Goal: Check status

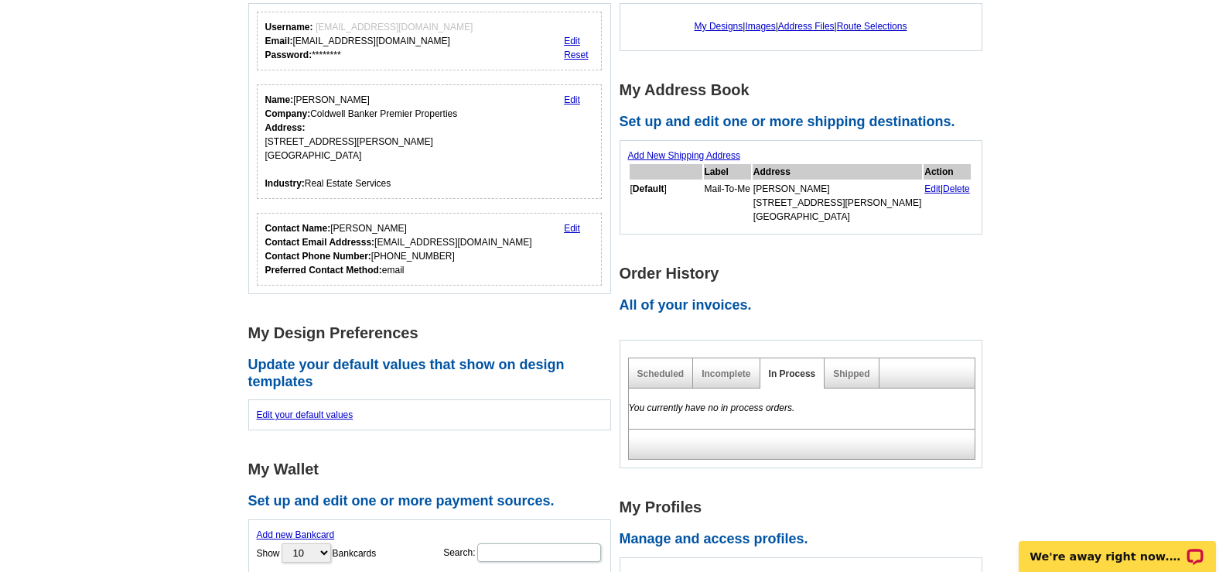
scroll to position [309, 0]
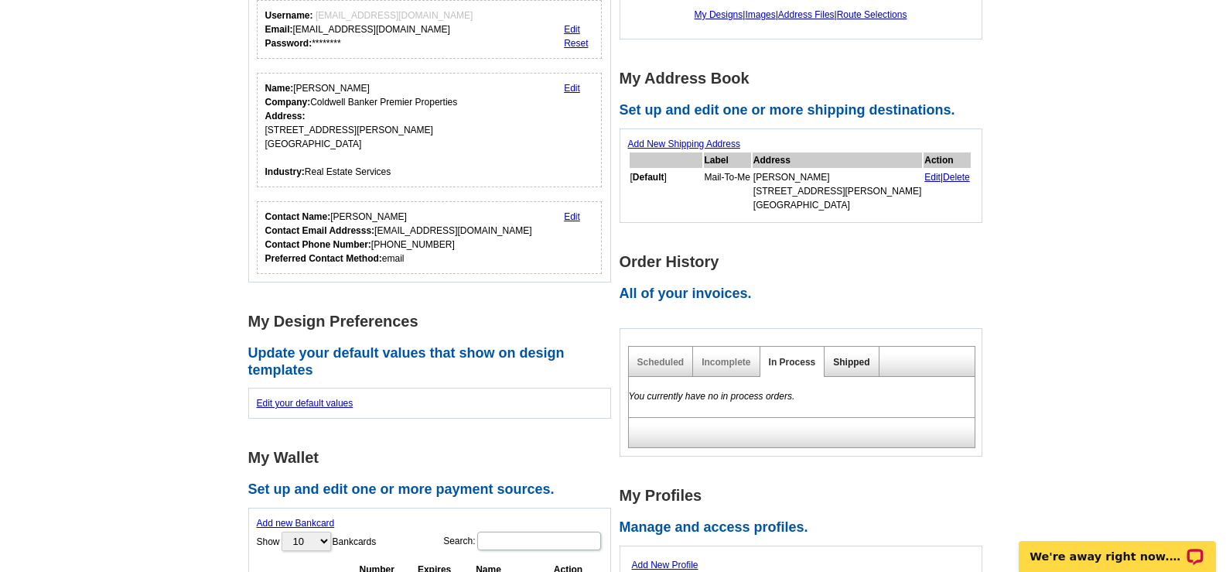
click at [851, 365] on link "Shipped" at bounding box center [851, 362] width 36 height 11
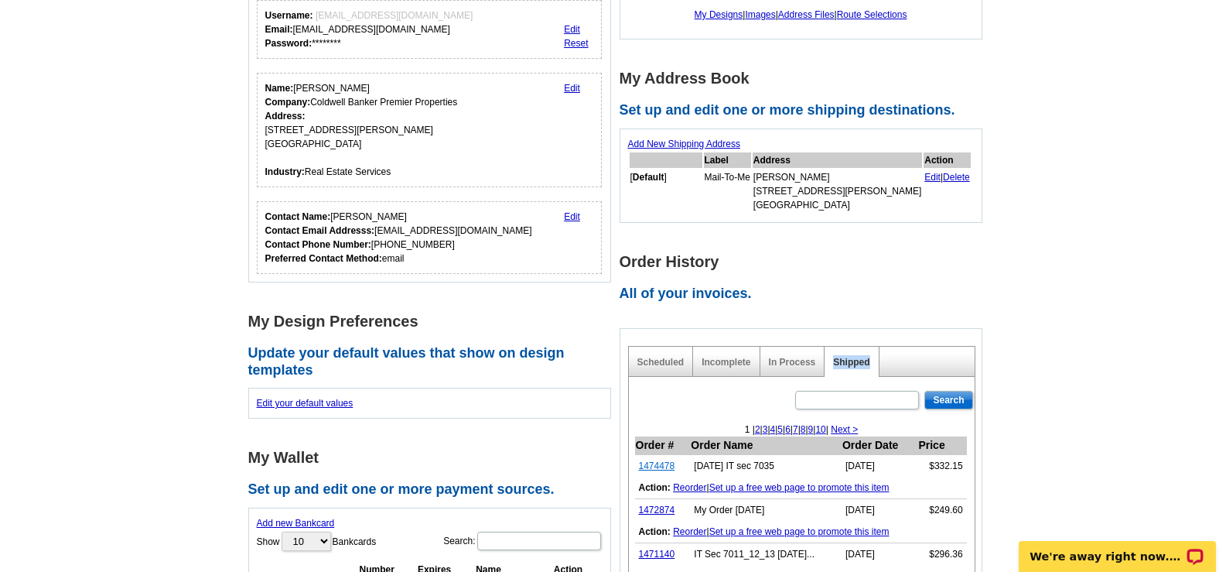
click at [651, 469] on link "1474478" at bounding box center [657, 465] width 36 height 11
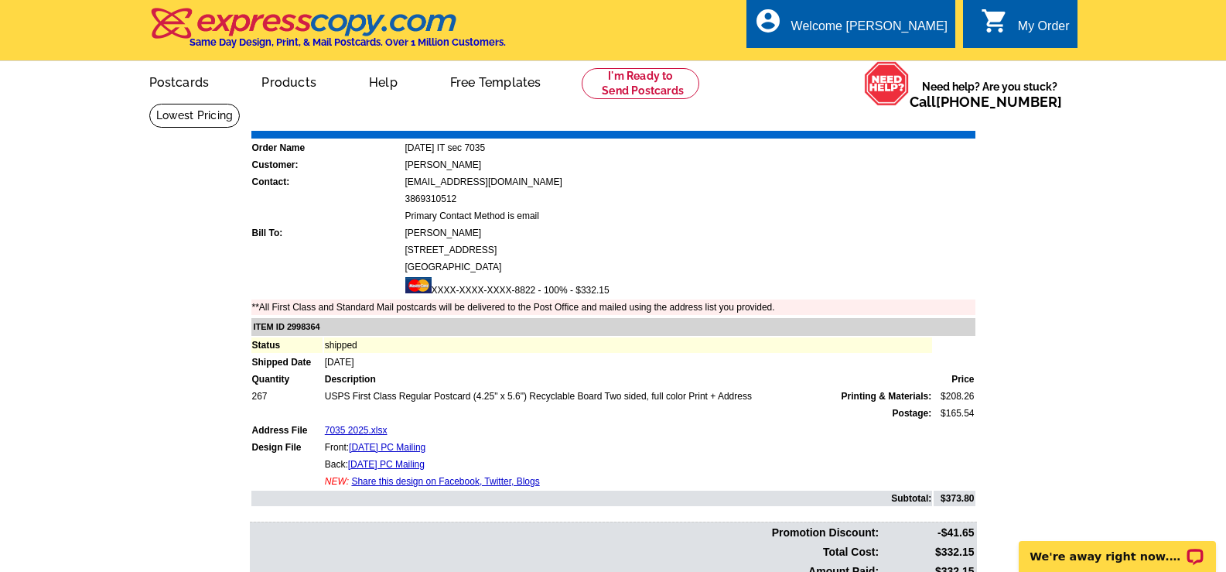
click at [935, 117] on link "Print Invoice" at bounding box center [936, 119] width 80 height 13
